Goal: Task Accomplishment & Management: Use online tool/utility

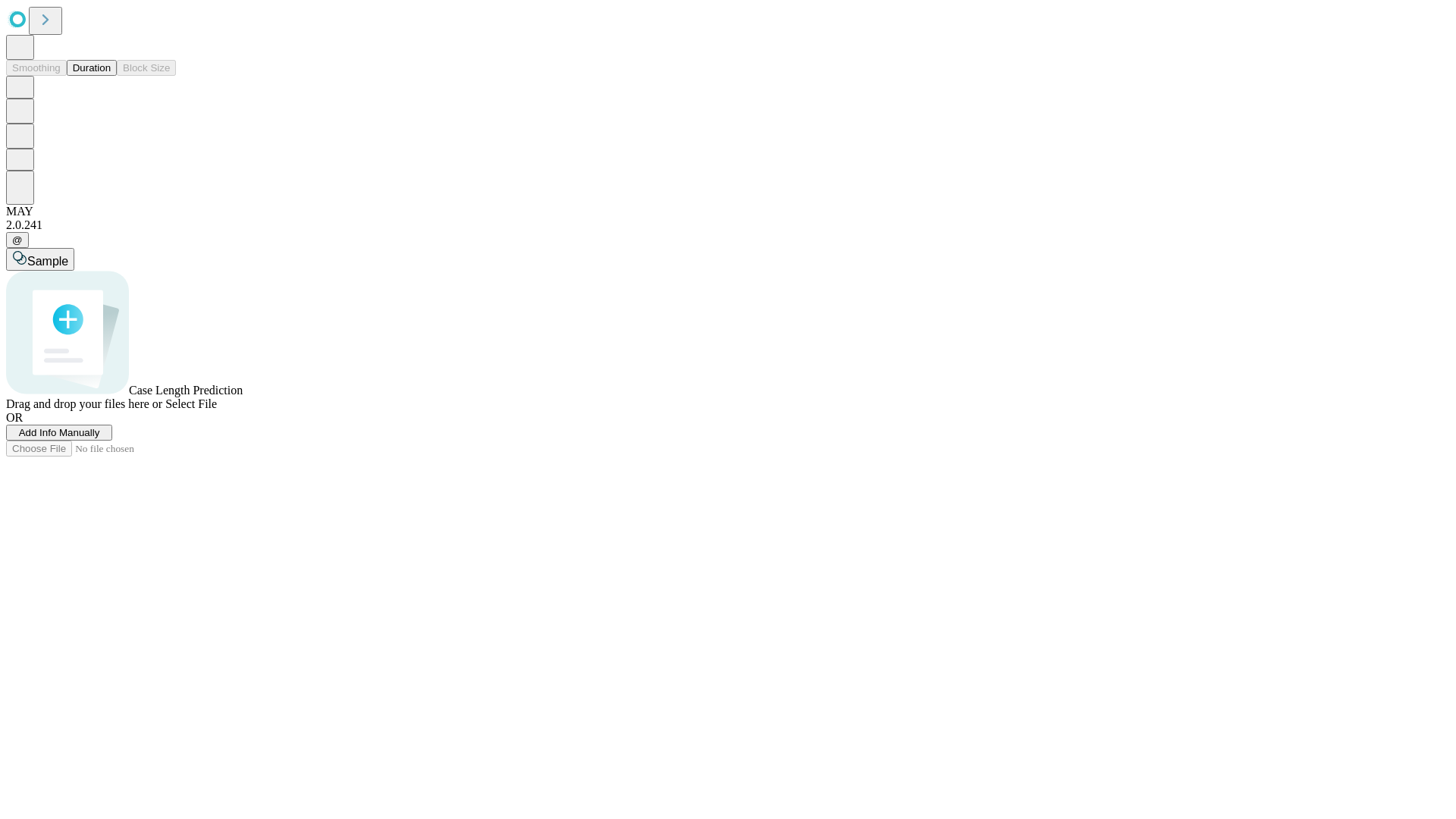
click at [111, 76] on button "Duration" at bounding box center [91, 68] width 50 height 16
click at [100, 438] on span "Add Info Manually" at bounding box center [59, 432] width 81 height 11
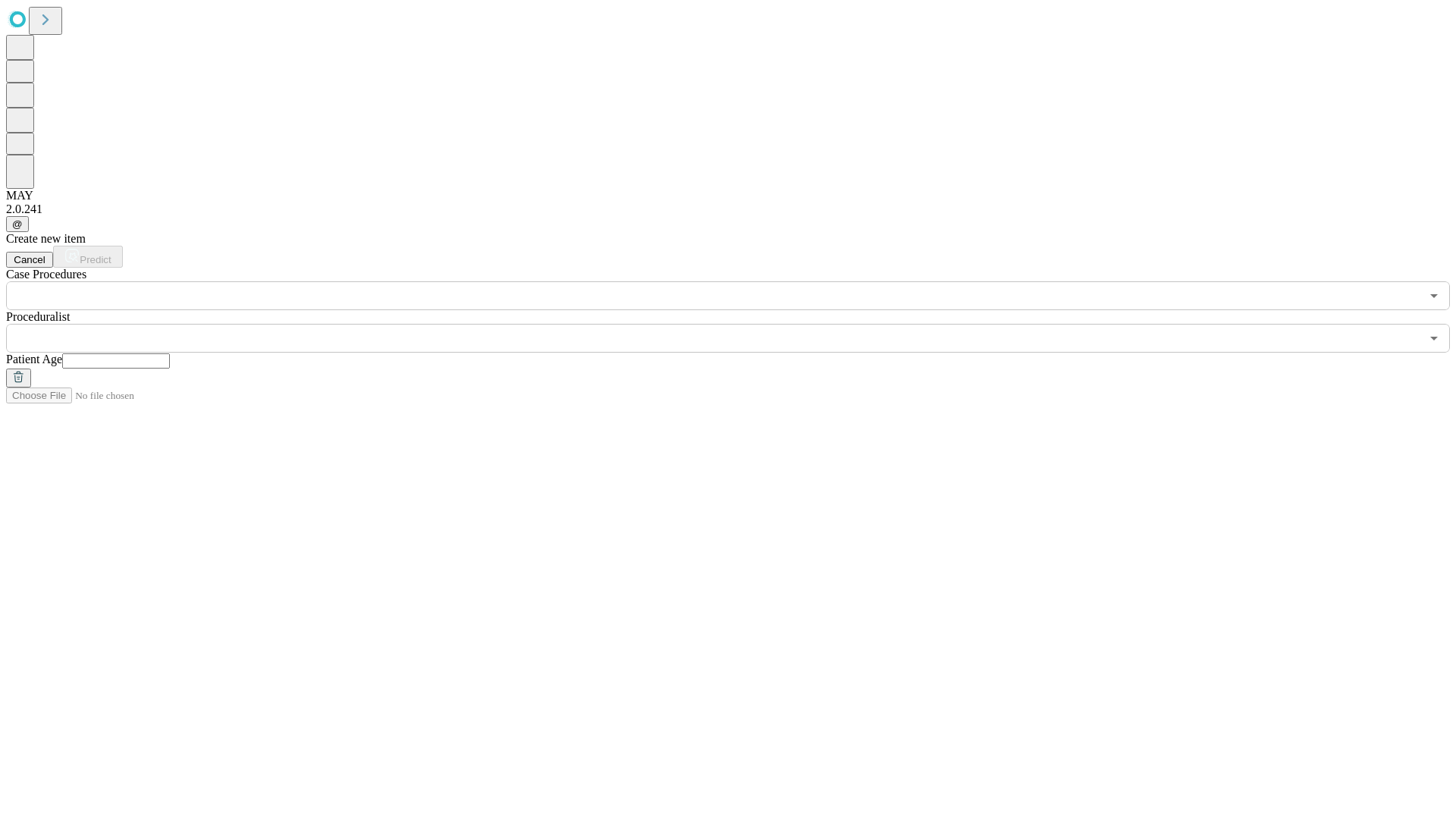
click at [170, 354] on input "text" at bounding box center [116, 361] width 107 height 15
type input "**"
click at [739, 324] on input "text" at bounding box center [713, 339] width 1414 height 29
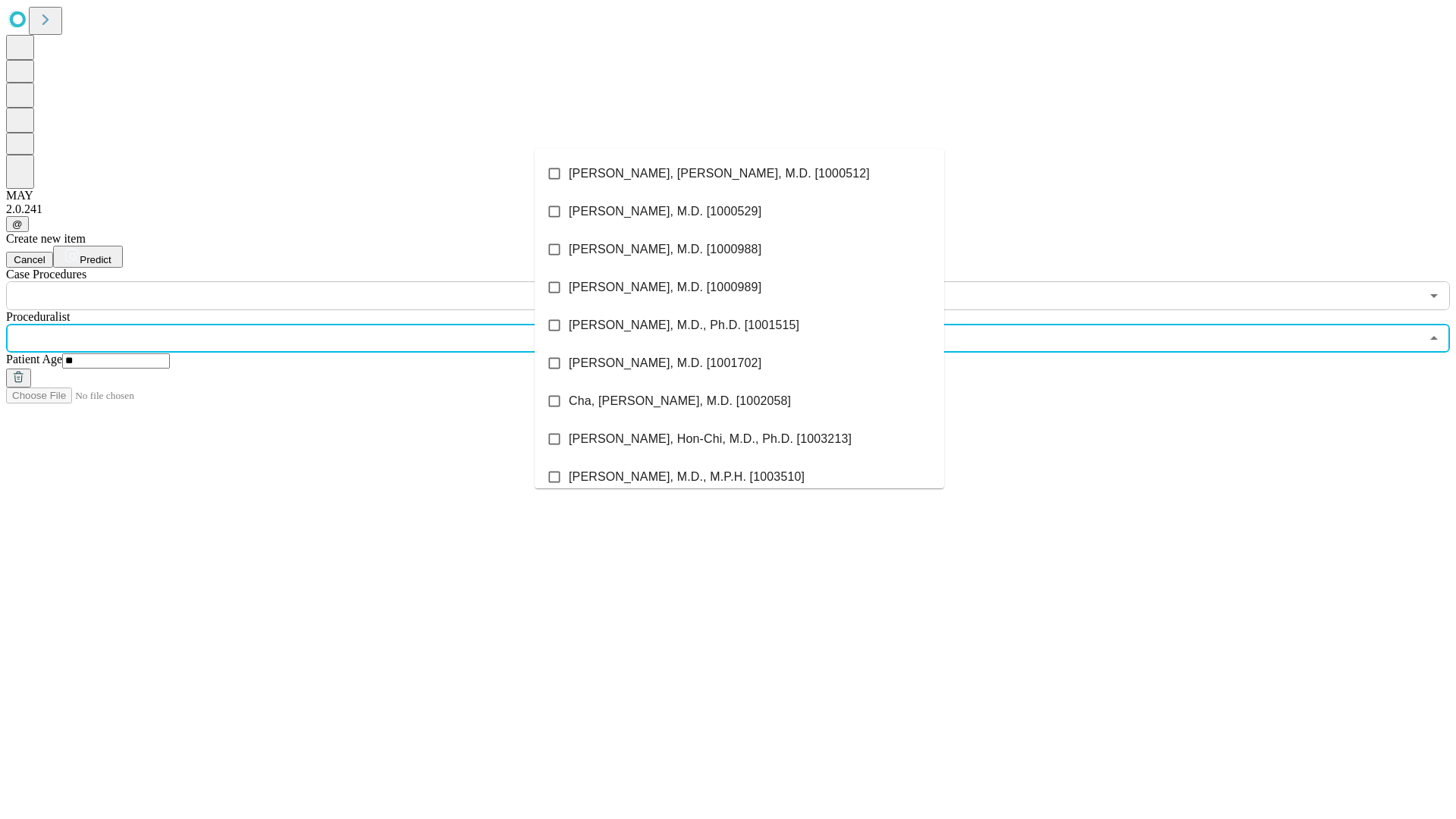
click at [740, 173] on li "[PERSON_NAME], [PERSON_NAME], M.D. [1000512]" at bounding box center [739, 173] width 409 height 38
click at [318, 282] on input "text" at bounding box center [713, 296] width 1414 height 29
